Goal: Find specific page/section: Find specific page/section

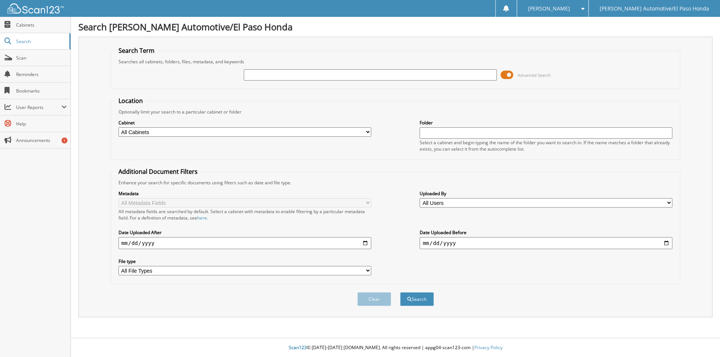
click at [280, 77] on input "text" at bounding box center [370, 74] width 253 height 11
type input "52220A"
click at [400, 292] on button "Search" at bounding box center [417, 299] width 34 height 14
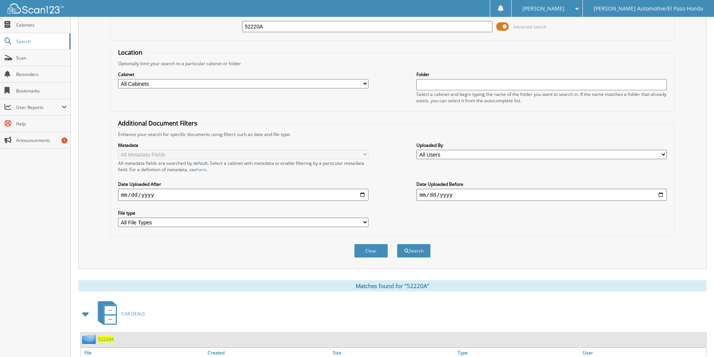
scroll to position [103, 0]
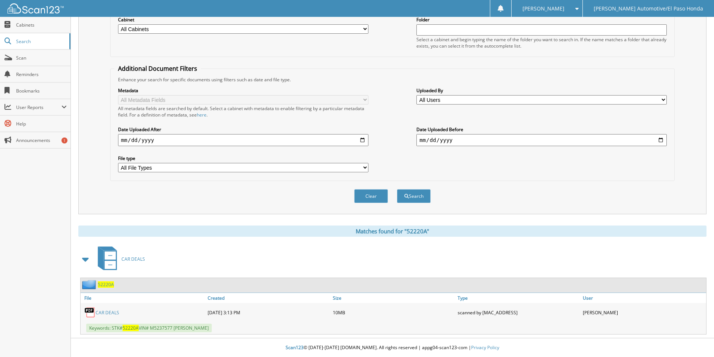
click at [111, 283] on span "52220A" at bounding box center [106, 285] width 16 height 6
